Goal: Transaction & Acquisition: Book appointment/travel/reservation

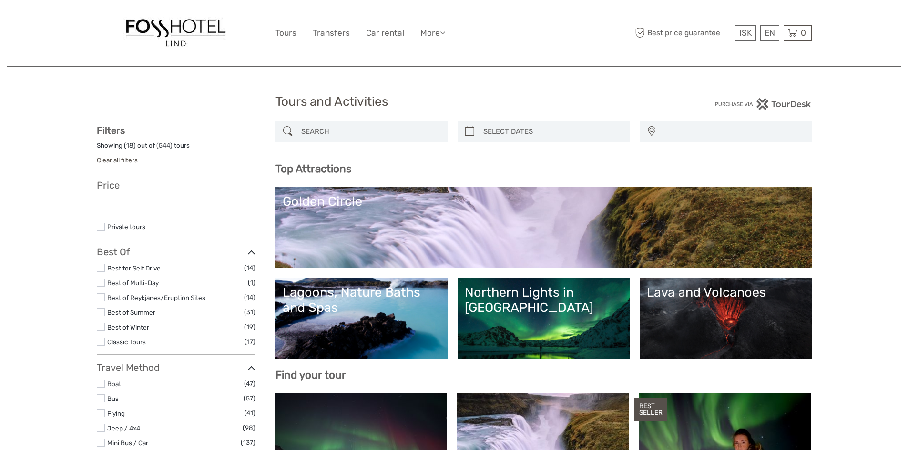
select select
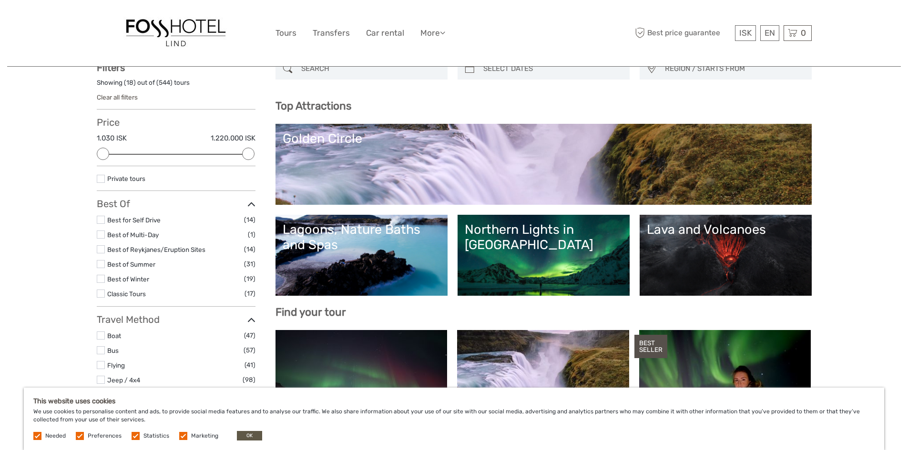
scroll to position [95, 0]
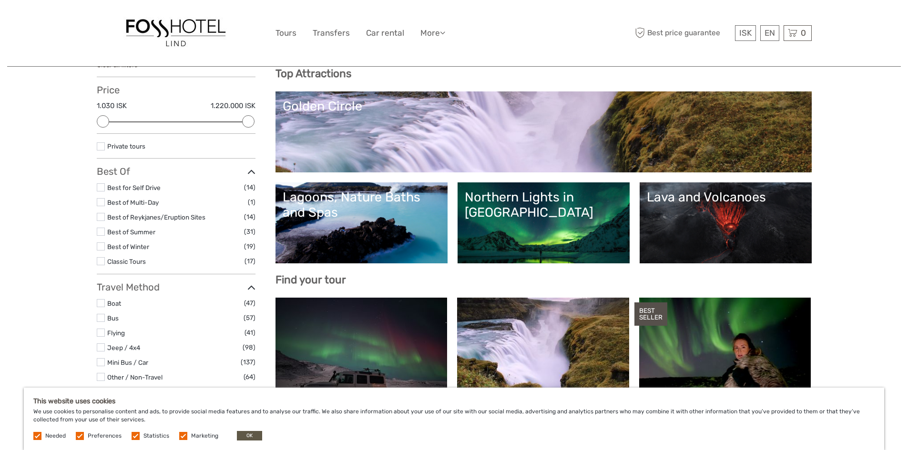
click at [374, 218] on div "Lagoons, Nature Baths and Spas" at bounding box center [362, 205] width 158 height 31
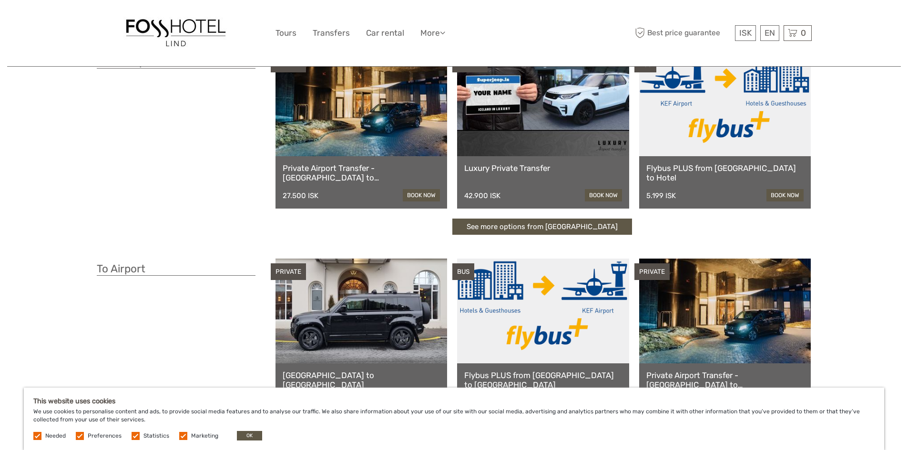
scroll to position [48, 0]
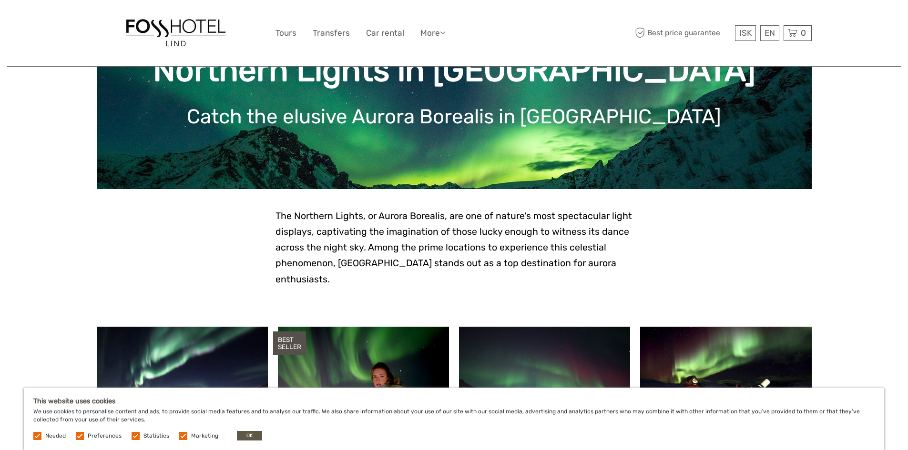
scroll to position [238, 0]
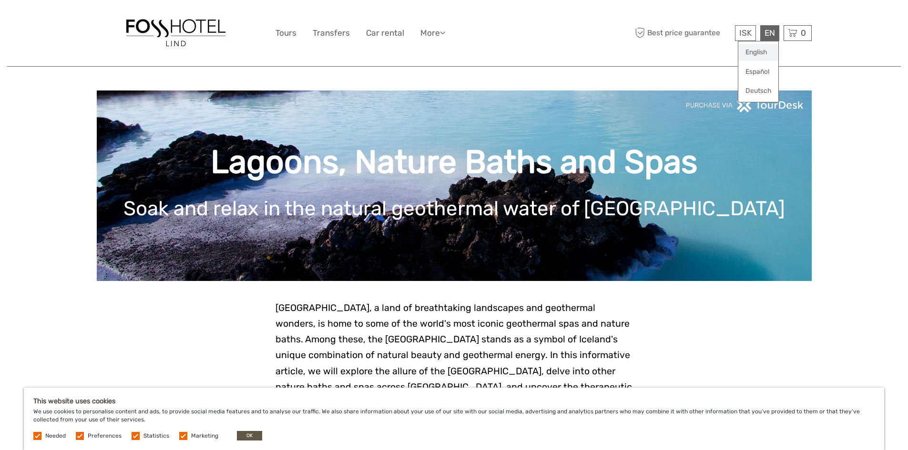
click at [754, 50] on link "English" at bounding box center [758, 52] width 40 height 17
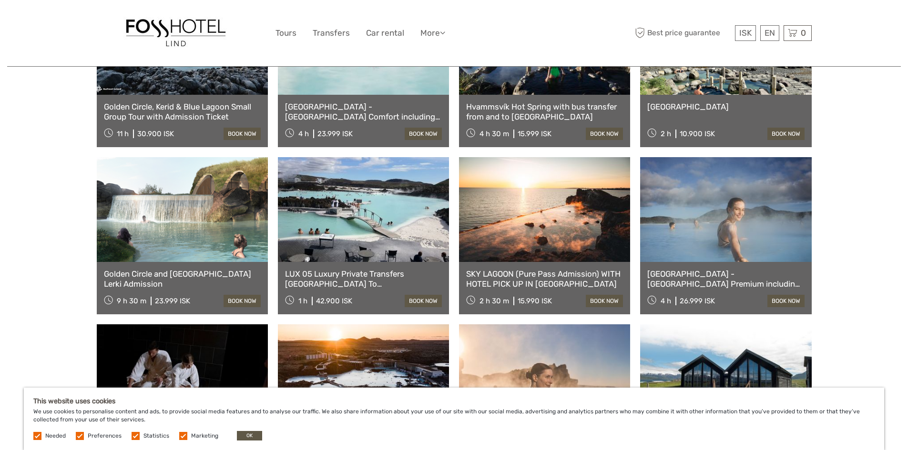
scroll to position [476, 0]
click at [406, 250] on link at bounding box center [363, 209] width 171 height 105
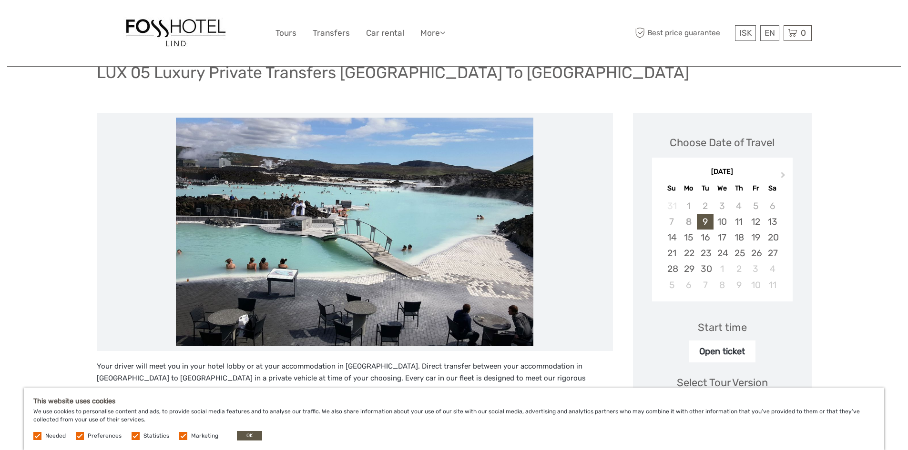
scroll to position [48, 0]
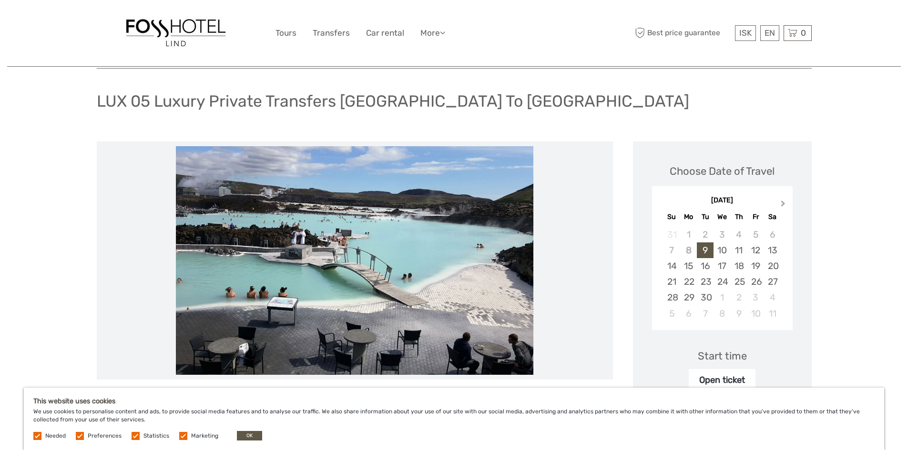
click at [783, 202] on span "Next Month" at bounding box center [783, 206] width 0 height 14
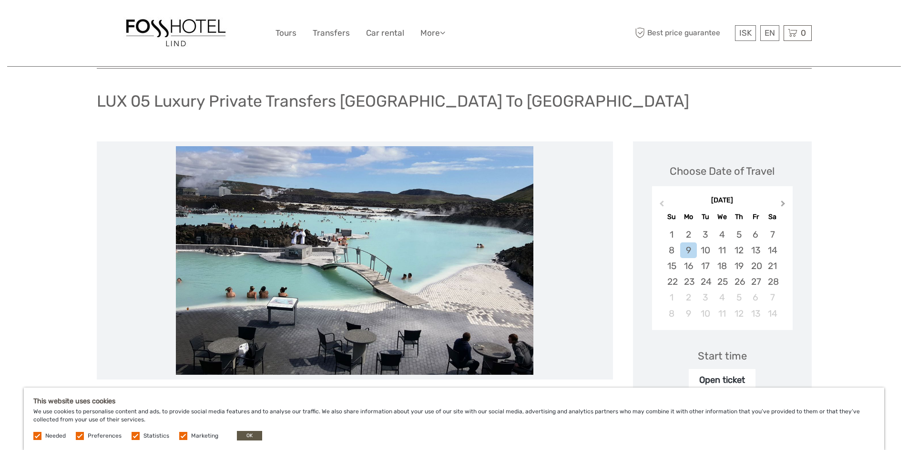
click at [783, 202] on span "Next Month" at bounding box center [783, 206] width 0 height 14
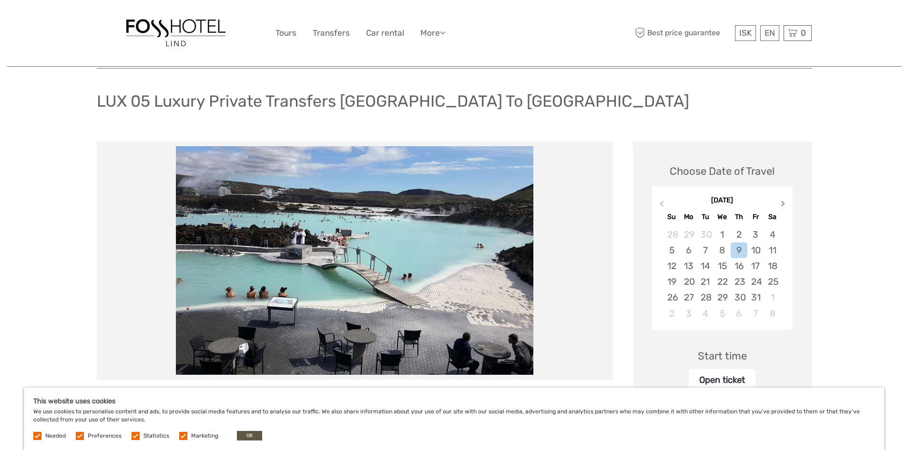
click at [783, 202] on span "Next Month" at bounding box center [783, 206] width 0 height 14
click at [723, 248] on div "5" at bounding box center [721, 251] width 17 height 16
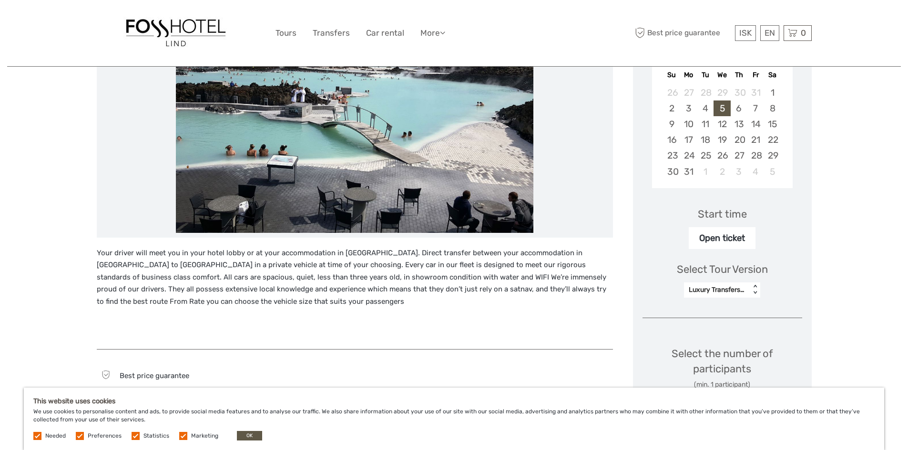
scroll to position [191, 0]
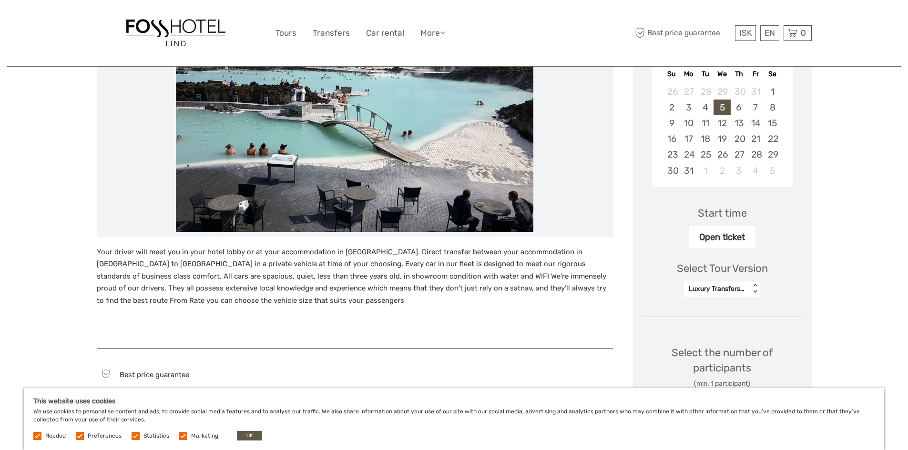
click at [730, 241] on div "Open ticket" at bounding box center [722, 237] width 67 height 22
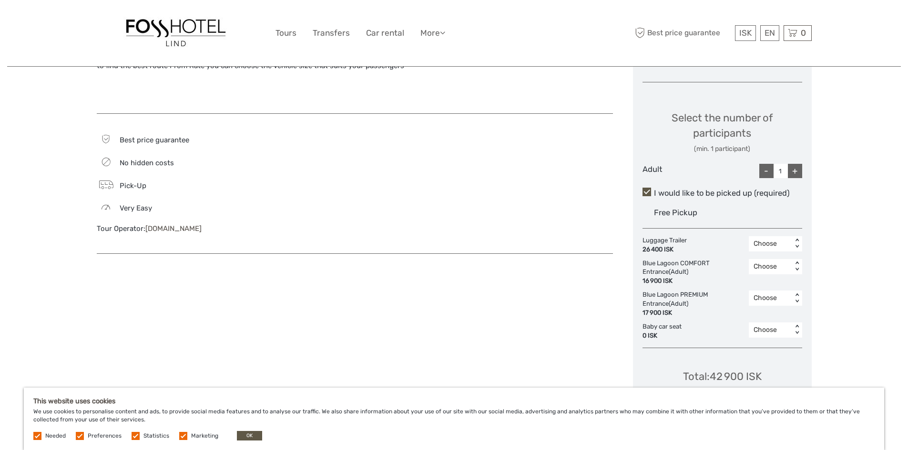
scroll to position [429, 0]
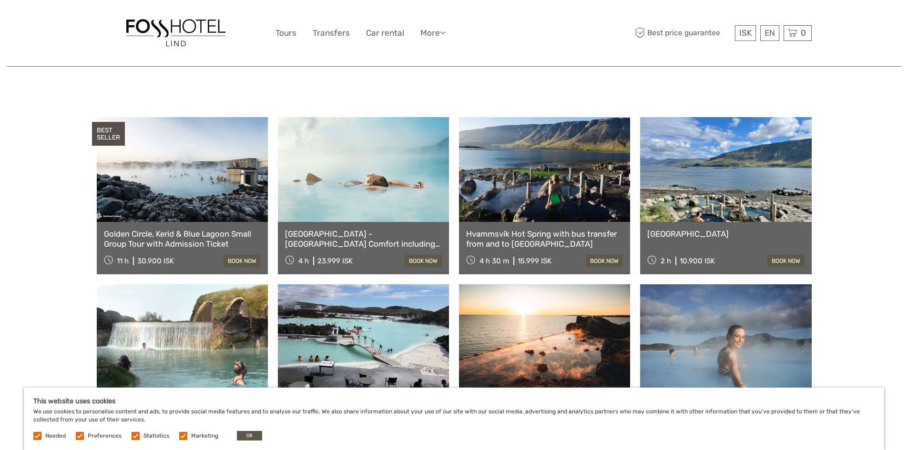
scroll to position [334, 0]
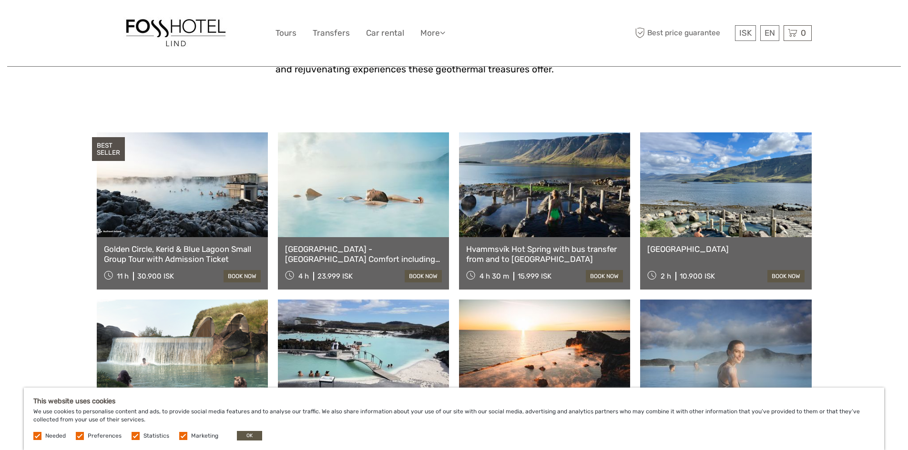
click at [378, 192] on link at bounding box center [363, 184] width 171 height 105
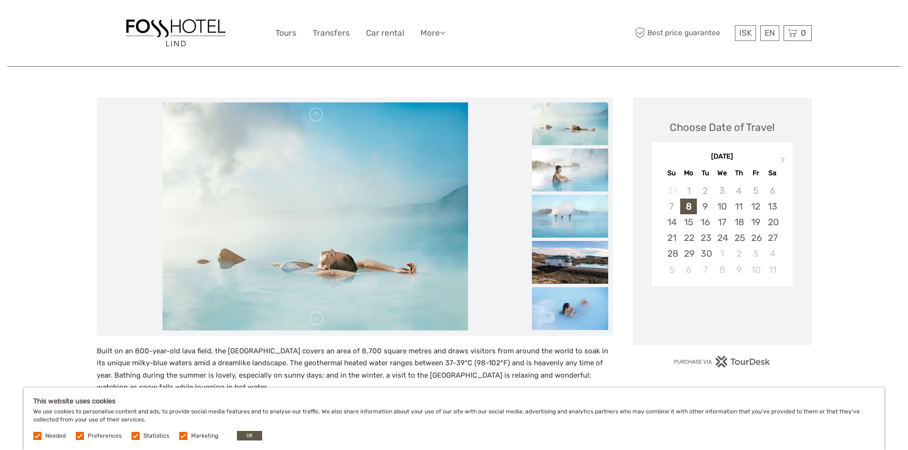
scroll to position [95, 0]
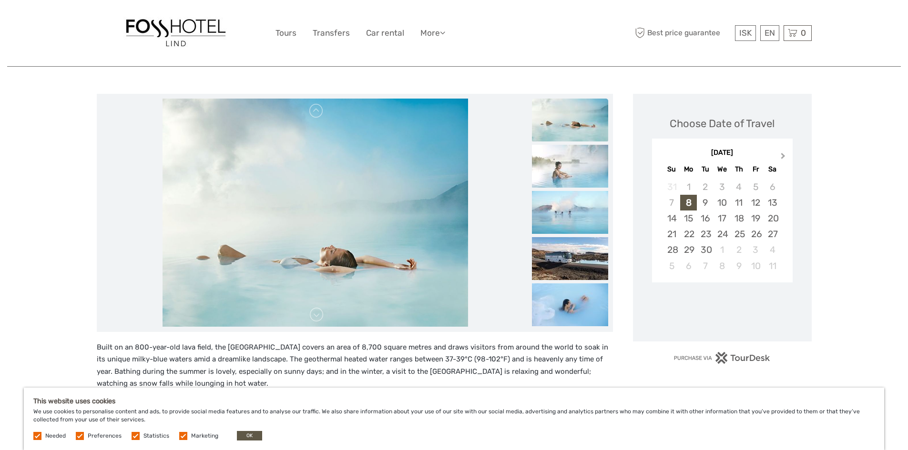
click at [783, 157] on span "Next Month" at bounding box center [783, 158] width 0 height 14
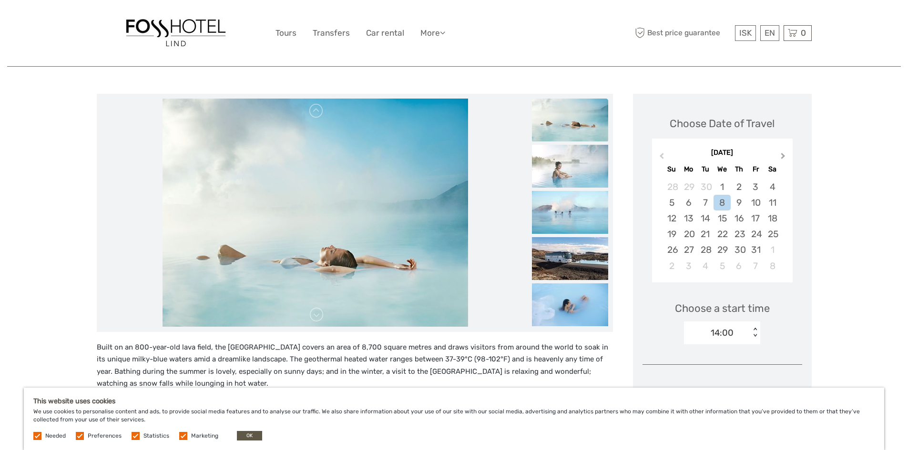
click at [783, 157] on span "Next Month" at bounding box center [783, 158] width 0 height 14
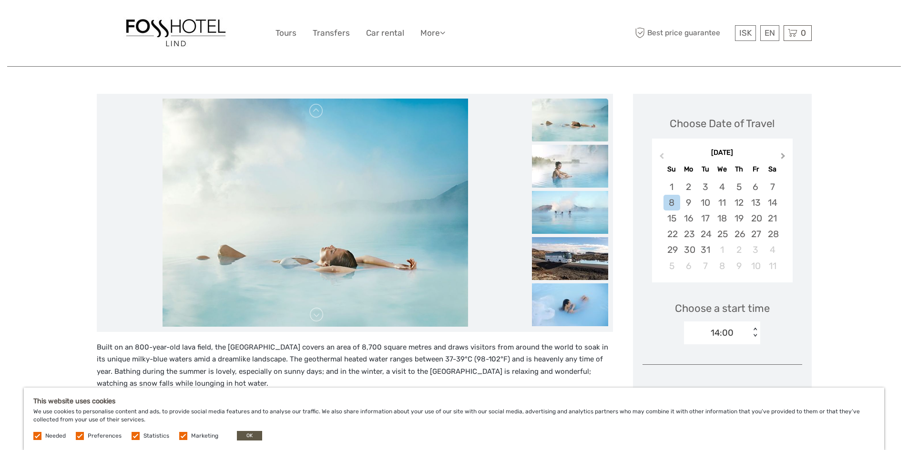
click at [783, 157] on span "Next Month" at bounding box center [783, 158] width 0 height 14
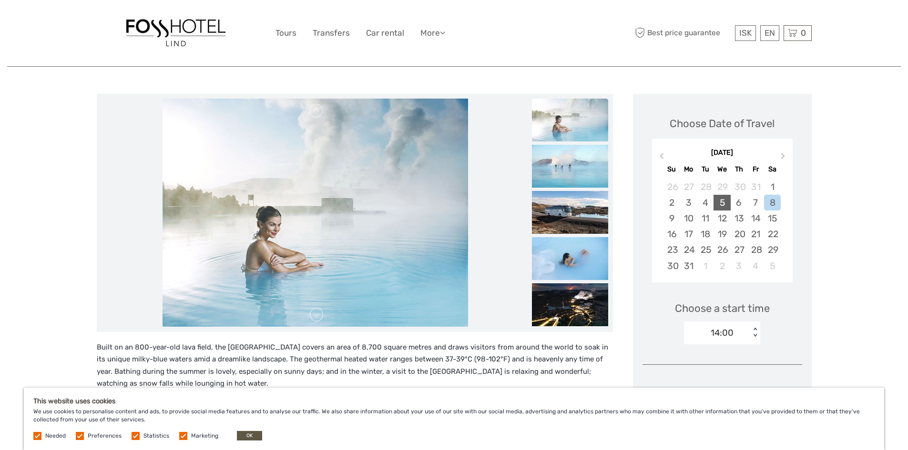
click at [725, 202] on div "5" at bounding box center [721, 203] width 17 height 16
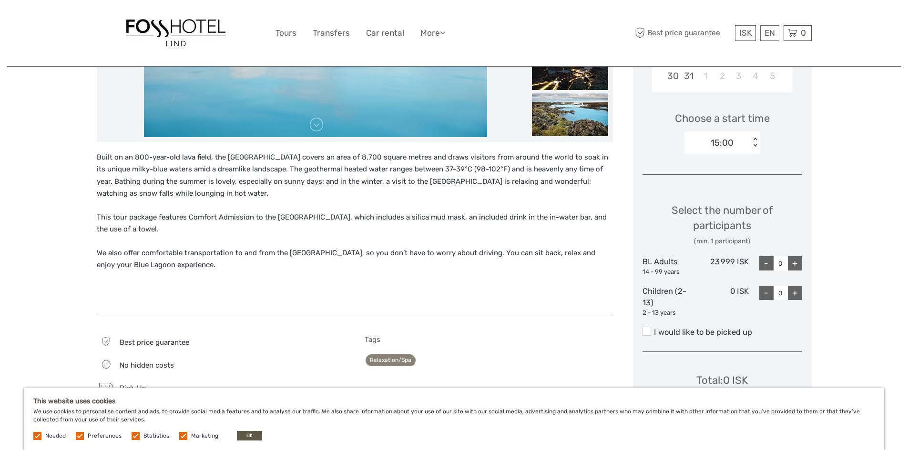
scroll to position [286, 0]
click at [795, 264] on div "+" at bounding box center [795, 263] width 14 height 14
type input "2"
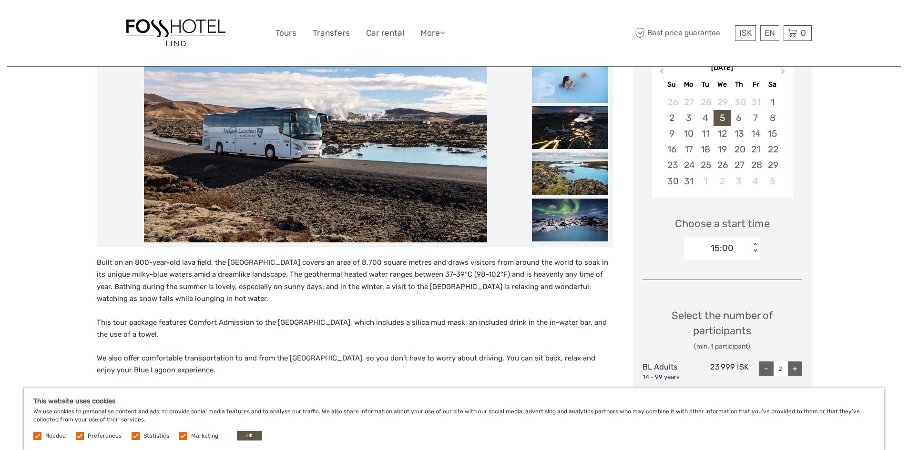
scroll to position [143, 0]
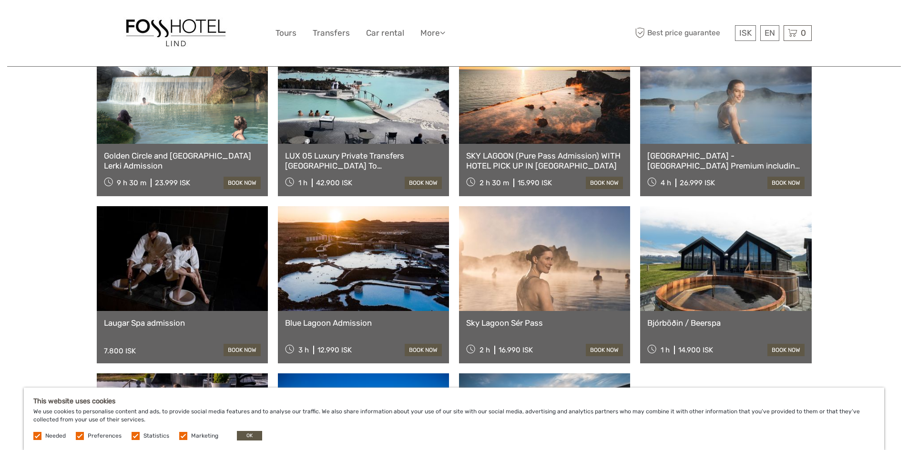
scroll to position [667, 0]
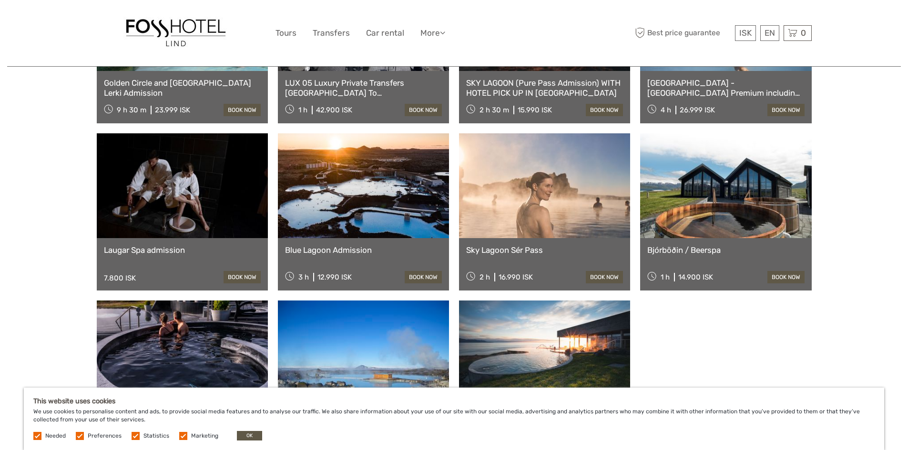
click at [385, 188] on link at bounding box center [363, 185] width 171 height 105
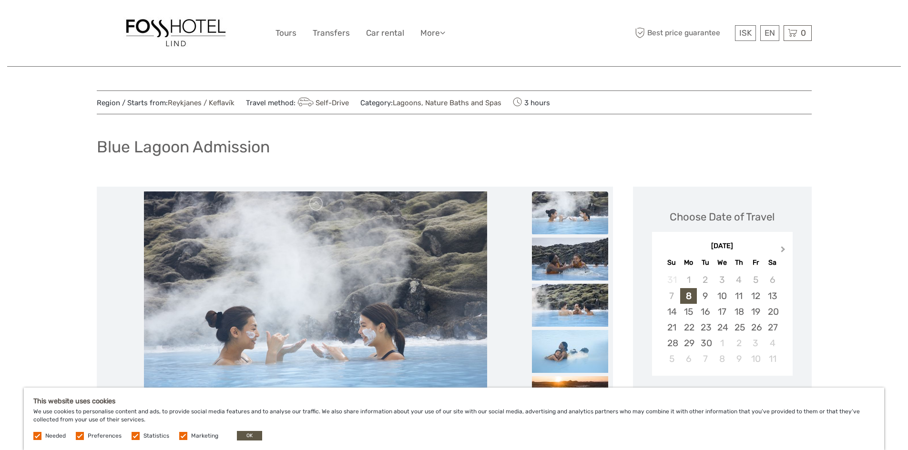
click at [783, 246] on span "Next Month" at bounding box center [783, 251] width 0 height 14
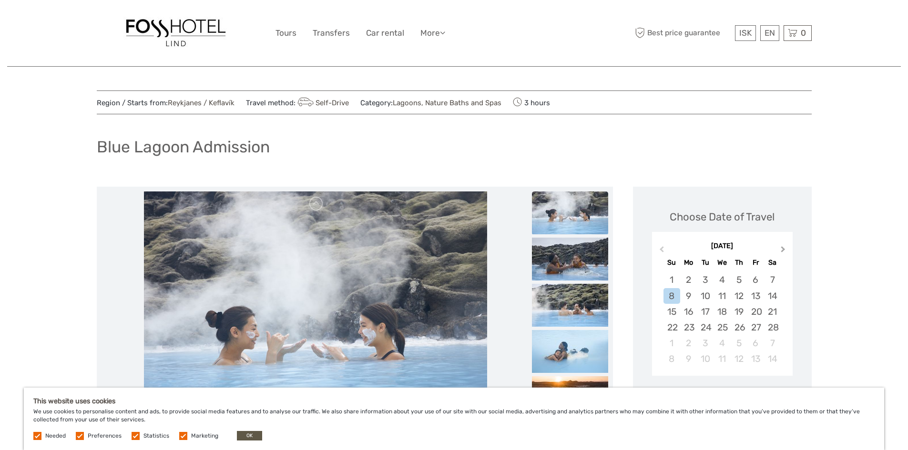
click at [783, 246] on span "Next Month" at bounding box center [783, 251] width 0 height 14
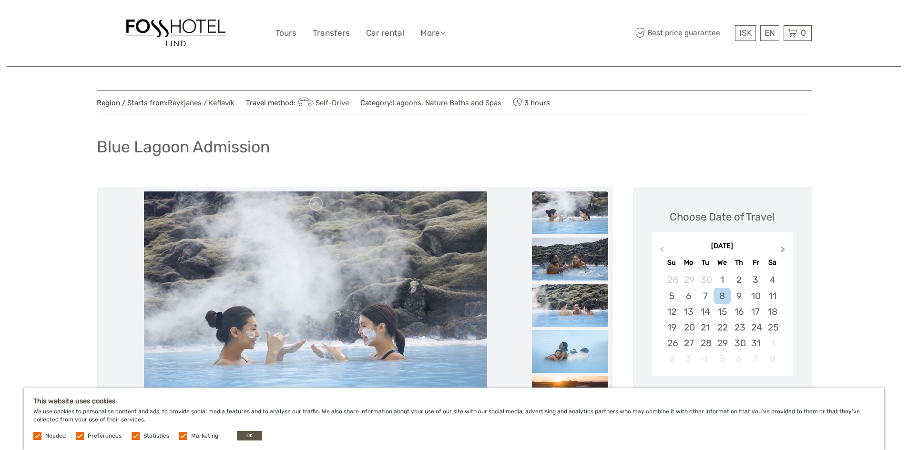
click at [783, 246] on span "Next Month" at bounding box center [783, 251] width 0 height 14
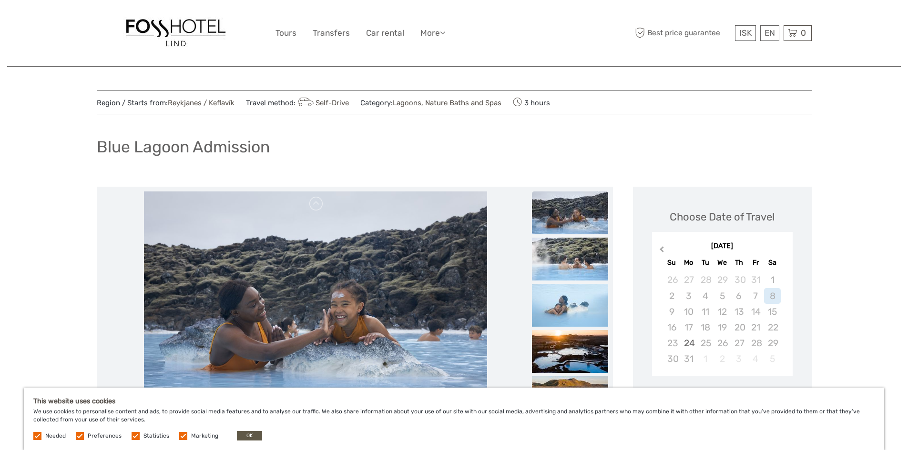
click at [659, 245] on button "Previous Month" at bounding box center [660, 251] width 15 height 15
click at [782, 246] on button "Next Month" at bounding box center [783, 251] width 15 height 15
click at [782, 248] on div "August 2026" at bounding box center [722, 247] width 141 height 10
click at [661, 251] on span "Previous Month" at bounding box center [661, 251] width 0 height 14
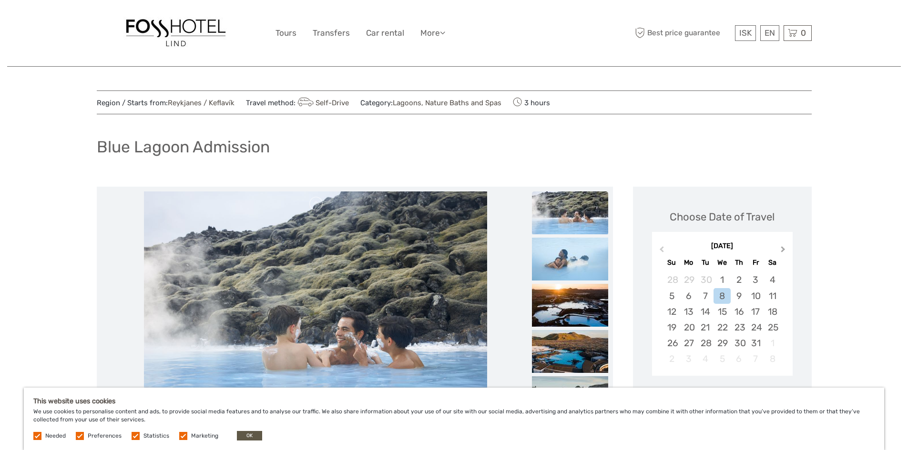
click at [783, 250] on span "Next Month" at bounding box center [783, 251] width 0 height 14
click at [692, 344] on div "24" at bounding box center [688, 343] width 17 height 16
click at [687, 344] on div "24" at bounding box center [688, 343] width 17 height 16
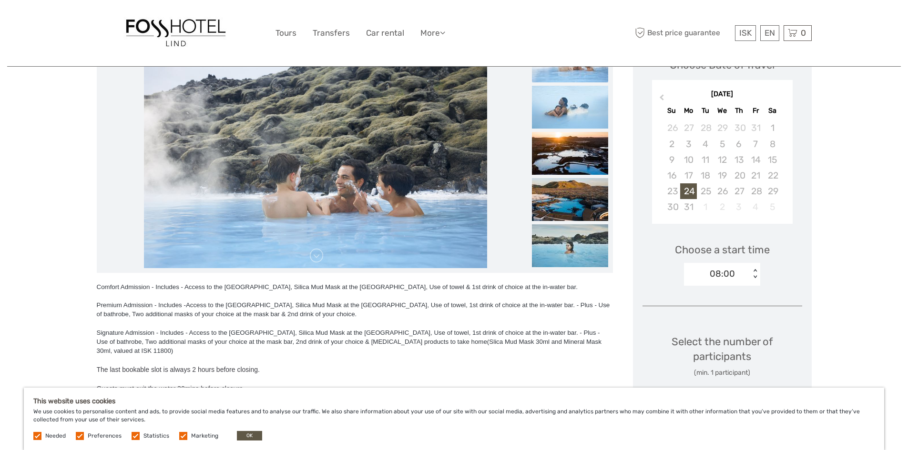
scroll to position [191, 0]
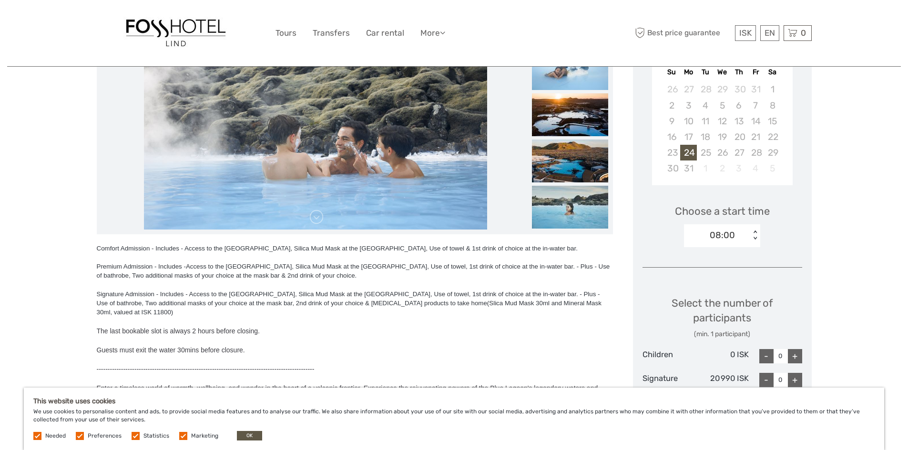
click at [755, 231] on div "< >" at bounding box center [755, 236] width 8 height 10
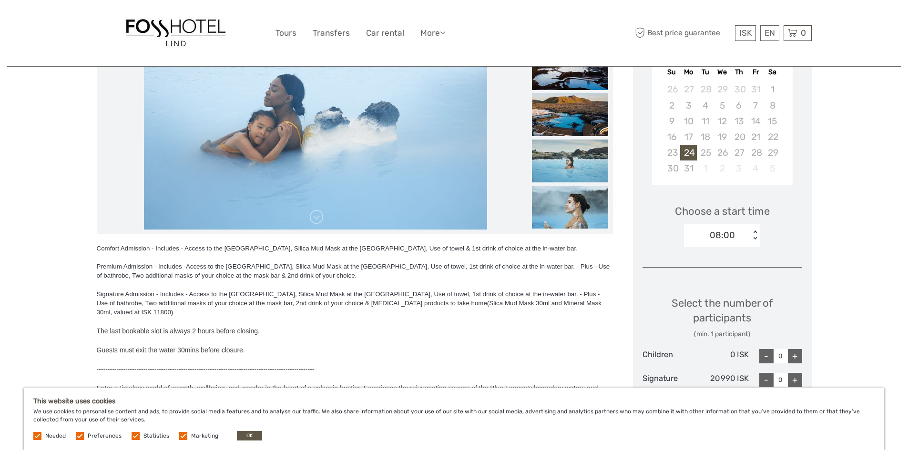
click at [755, 231] on div "< >" at bounding box center [755, 236] width 8 height 10
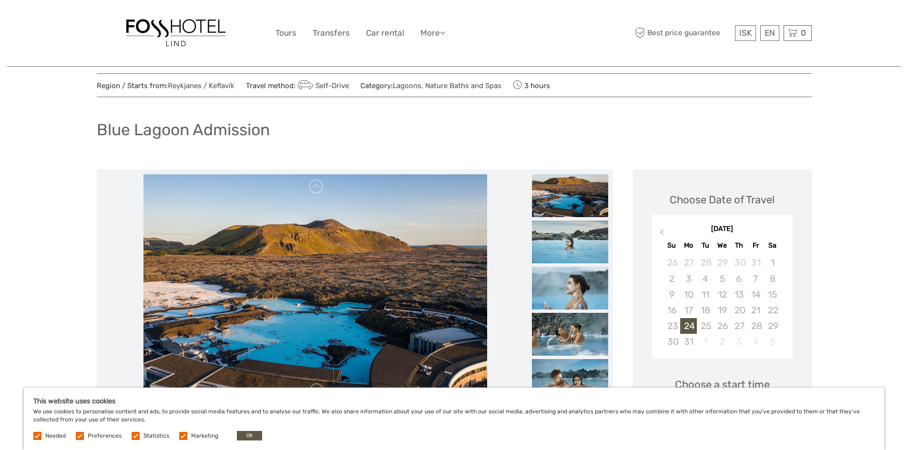
scroll to position [0, 0]
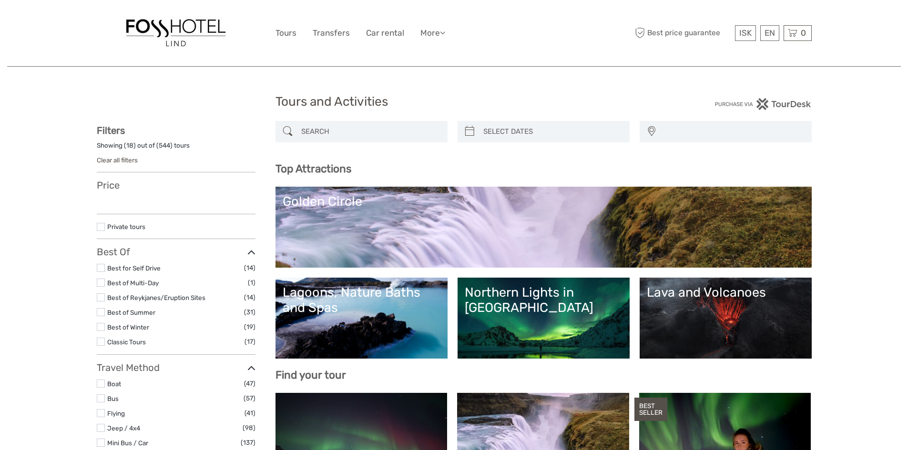
select select
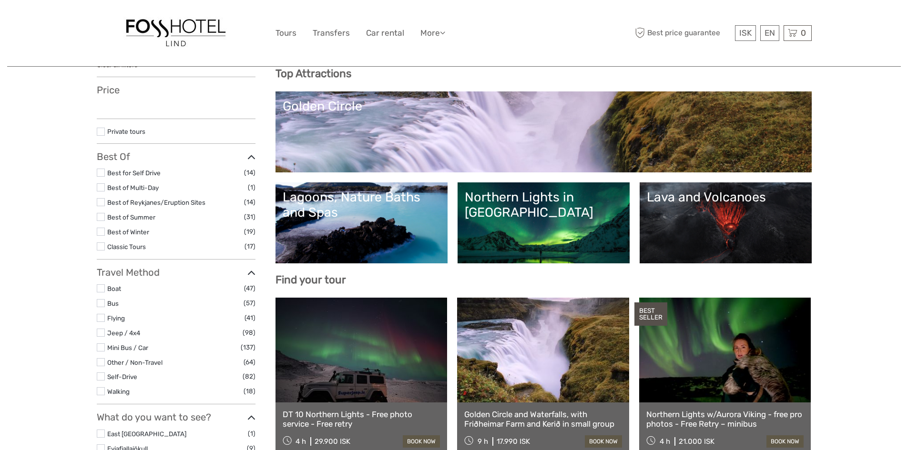
select select
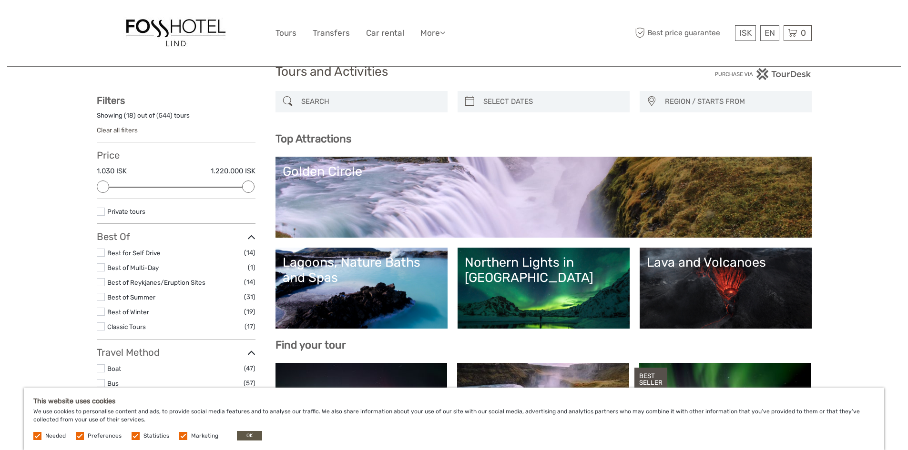
scroll to position [0, 0]
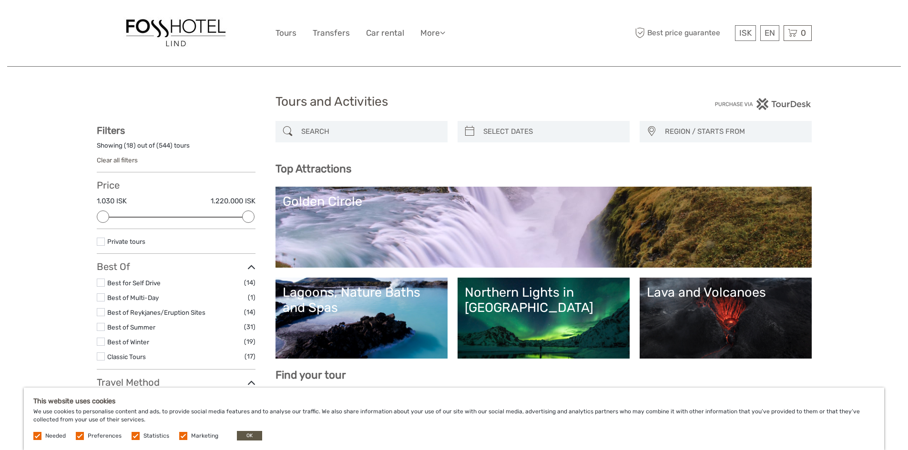
click at [703, 306] on link "Lava and Volcanoes" at bounding box center [726, 318] width 158 height 67
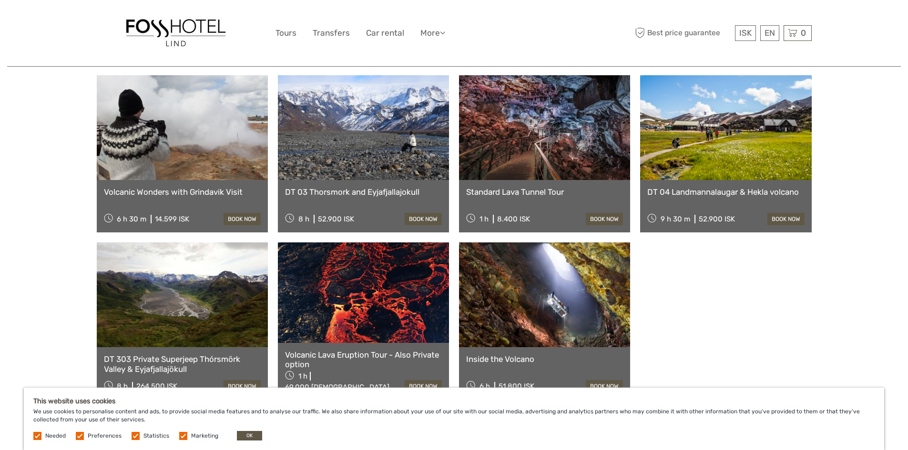
scroll to position [572, 0]
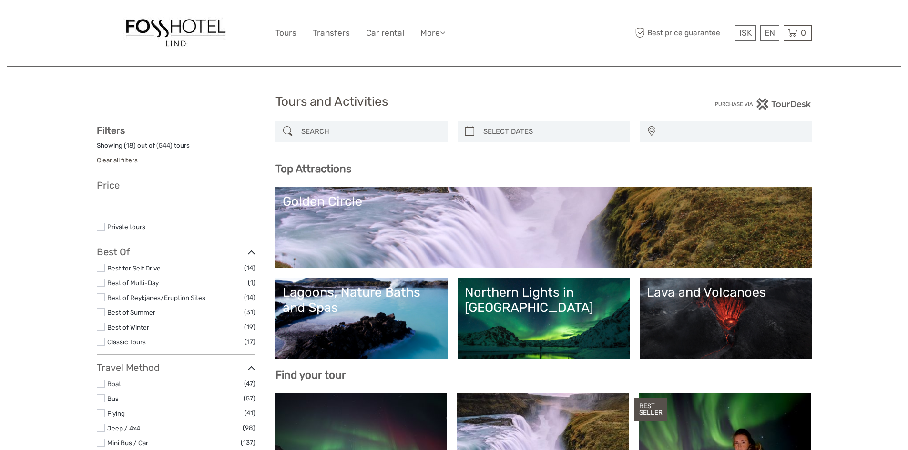
select select
